Goal: Task Accomplishment & Management: Manage account settings

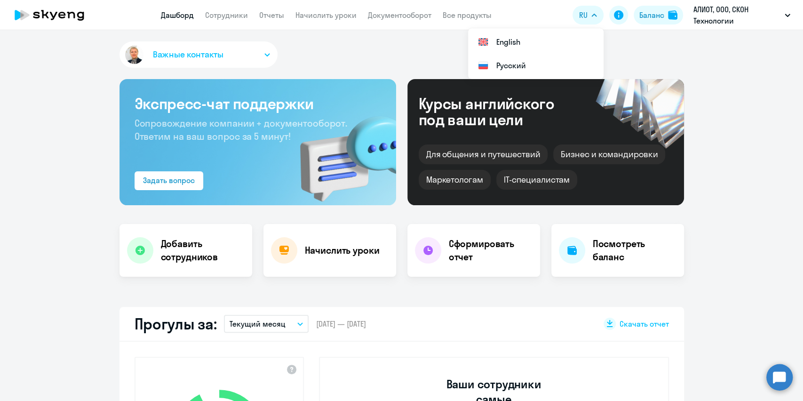
click at [663, 16] on div "Баланс" at bounding box center [652, 14] width 25 height 11
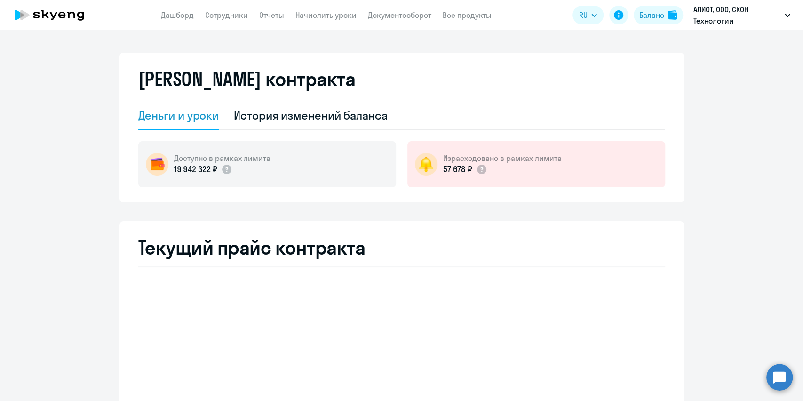
select select "english_adult_not_native_speaker"
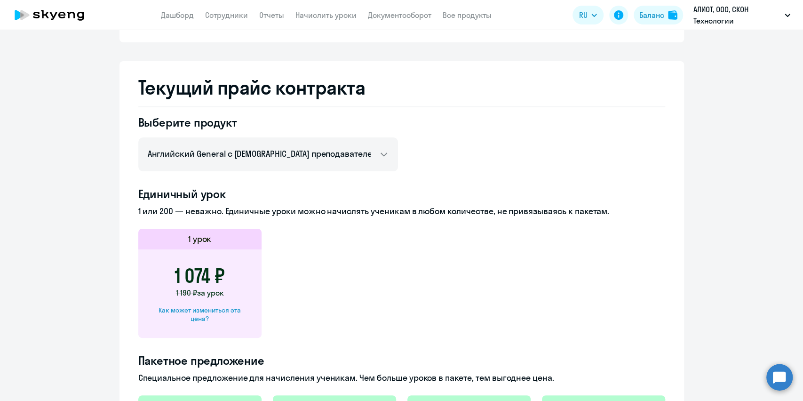
scroll to position [188, 0]
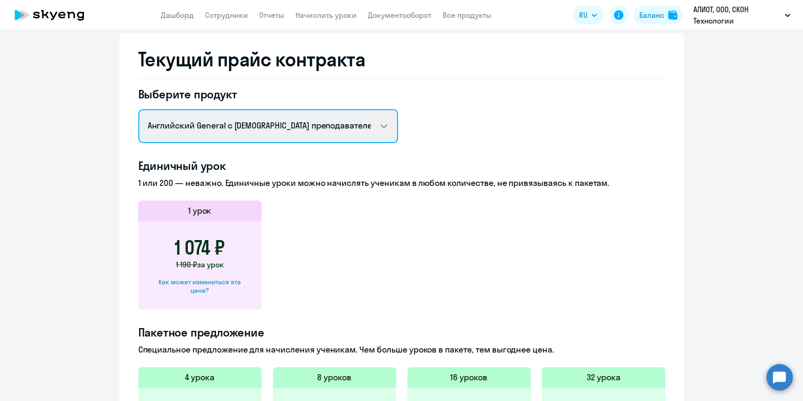
click at [375, 129] on select "Английский General с [DEMOGRAPHIC_DATA] преподавателем Английский General с [DE…" at bounding box center [268, 126] width 260 height 34
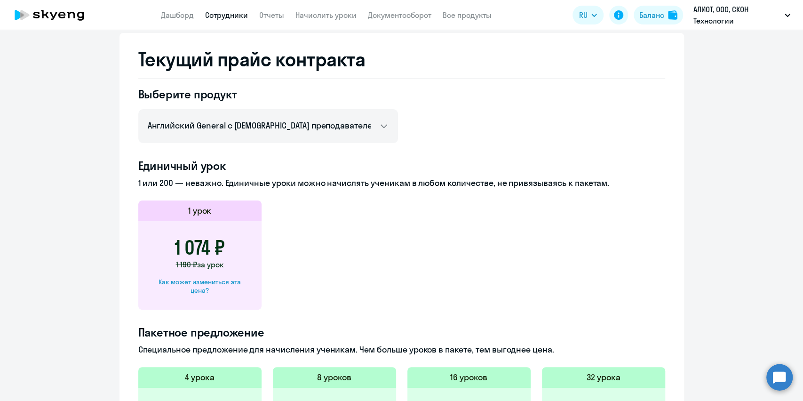
click at [223, 16] on link "Сотрудники" at bounding box center [226, 14] width 43 height 9
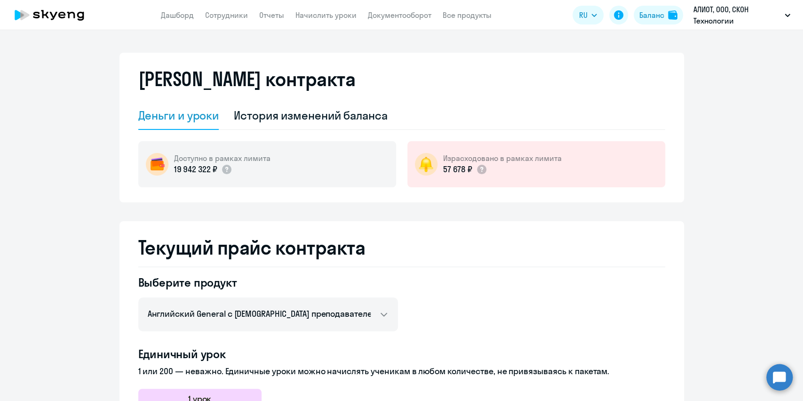
select select "30"
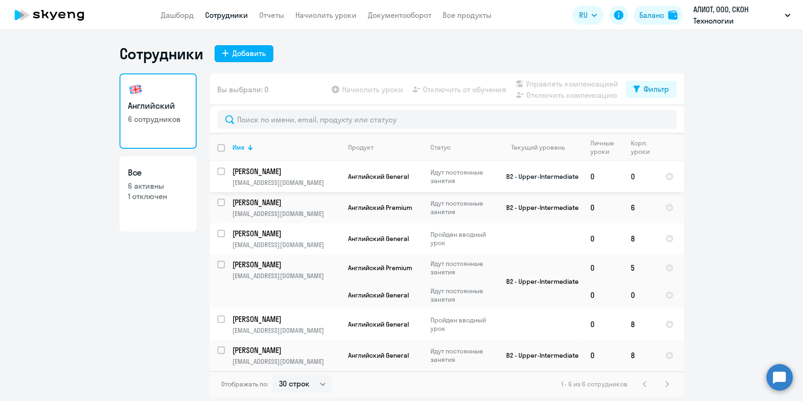
click at [219, 169] on input "select row 20986621" at bounding box center [226, 177] width 19 height 19
checkbox input "true"
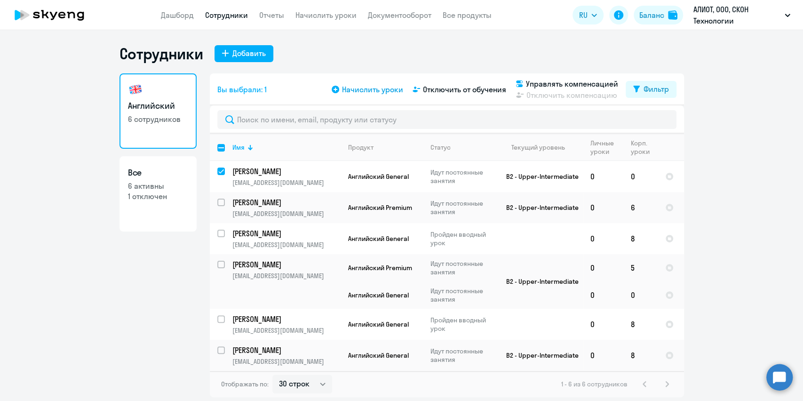
click at [375, 86] on span "Начислить уроки" at bounding box center [372, 89] width 61 height 11
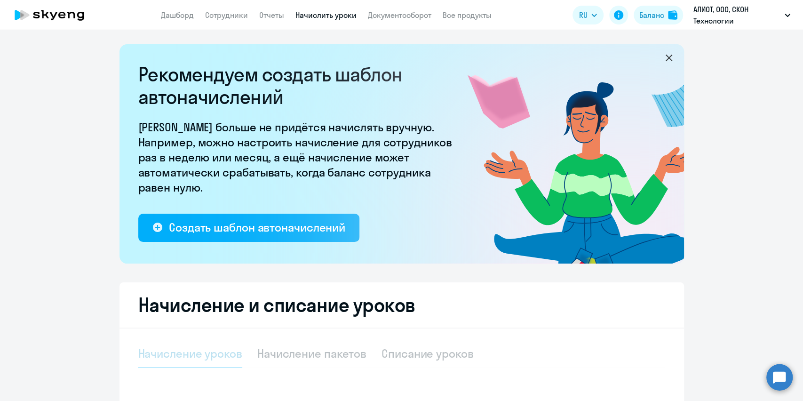
select select "10"
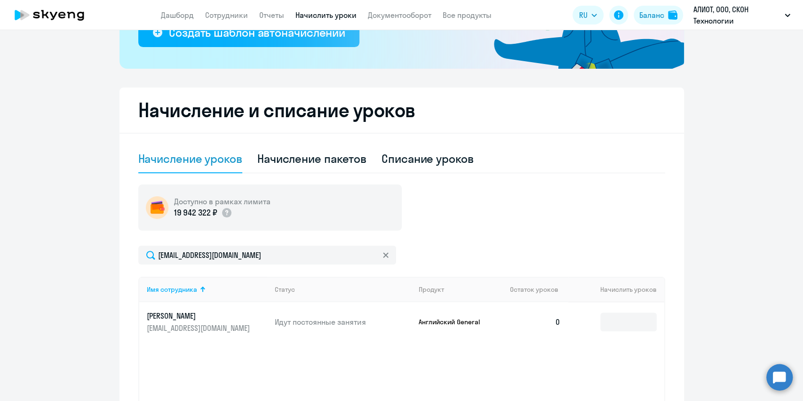
scroll to position [290, 0]
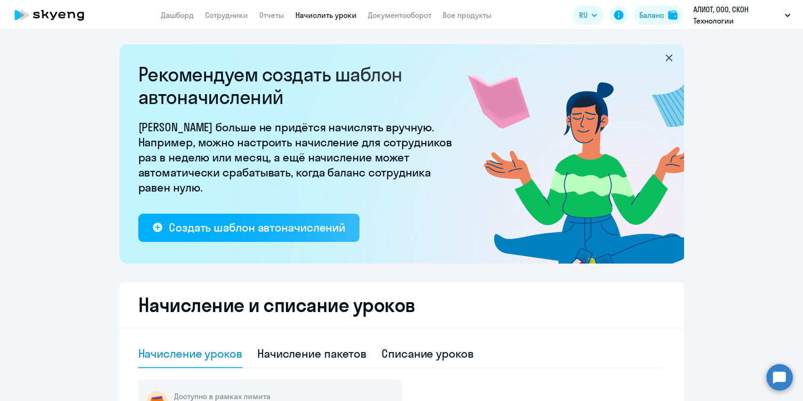
select select "30"
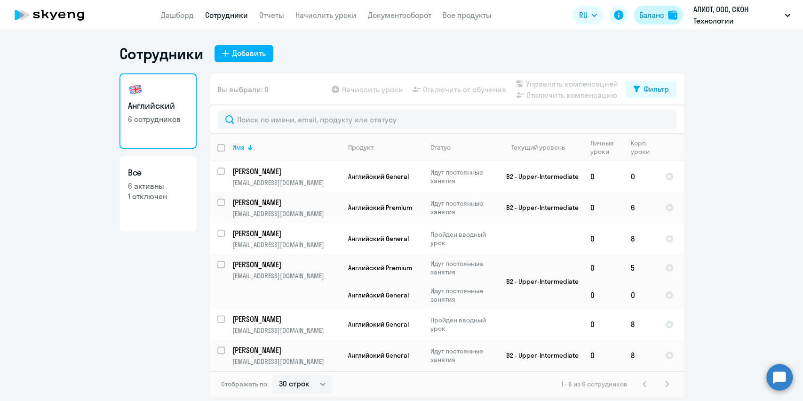
click at [652, 17] on div "Баланс" at bounding box center [652, 14] width 25 height 11
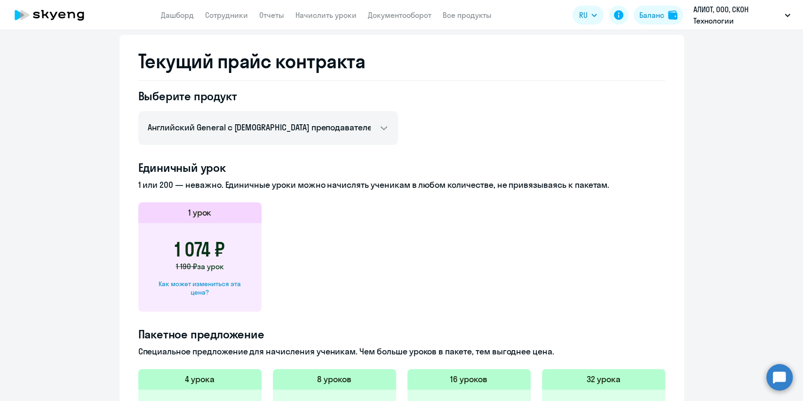
scroll to position [188, 0]
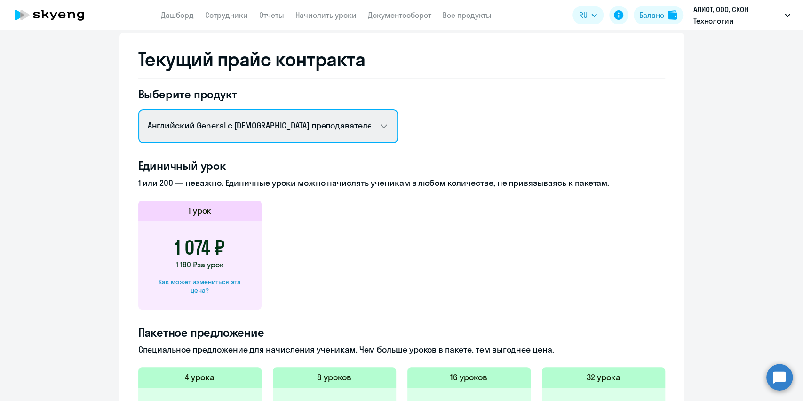
click at [378, 124] on select "Английский General с [DEMOGRAPHIC_DATA] преподавателем Английский General с [DE…" at bounding box center [268, 126] width 260 height 34
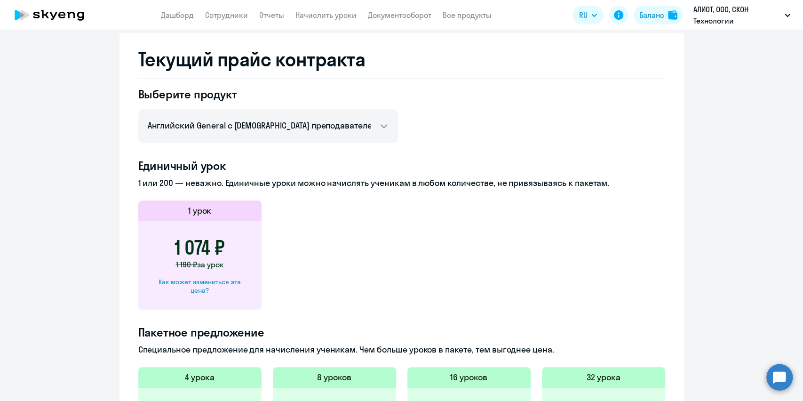
click at [454, 296] on app-price-card "1 урок 1 074 ₽ 1 190 ₽ за урок Как может измениться эта цена?" at bounding box center [401, 254] width 527 height 109
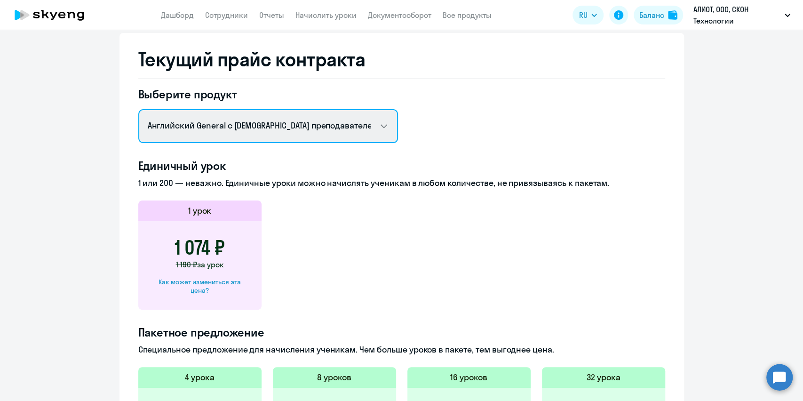
click at [376, 124] on select "Английский General с [DEMOGRAPHIC_DATA] преподавателем Английский General с [DE…" at bounding box center [268, 126] width 260 height 34
select select "spanish_adult_not_native_speaker_premium"
click at [138, 109] on select "Английский General с [DEMOGRAPHIC_DATA] преподавателем Английский General с [DE…" at bounding box center [268, 126] width 260 height 34
